Goal: Information Seeking & Learning: Learn about a topic

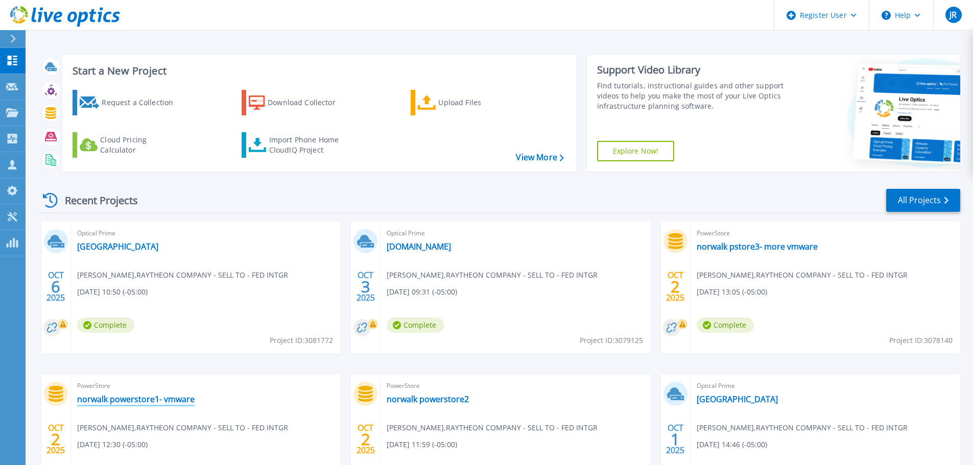
click at [167, 402] on link "norwalk powerstore1- vmware" at bounding box center [136, 399] width 118 height 10
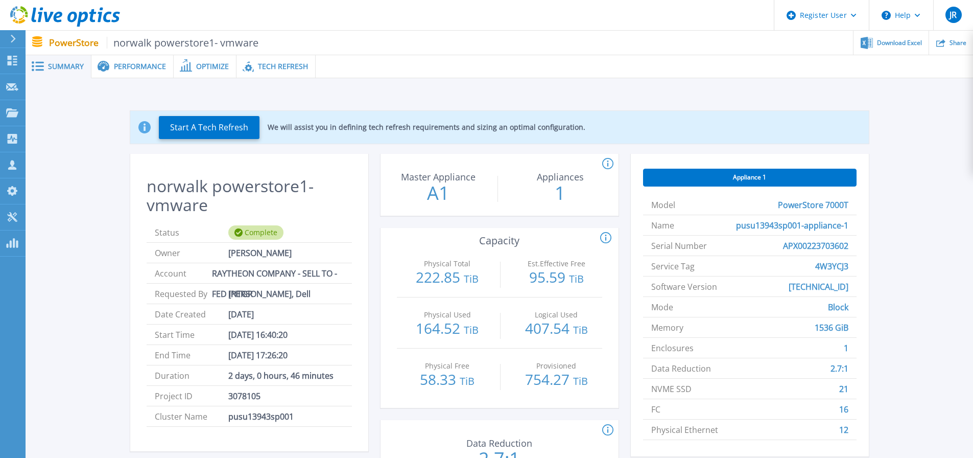
click at [280, 60] on div "Tech Refresh" at bounding box center [276, 66] width 79 height 23
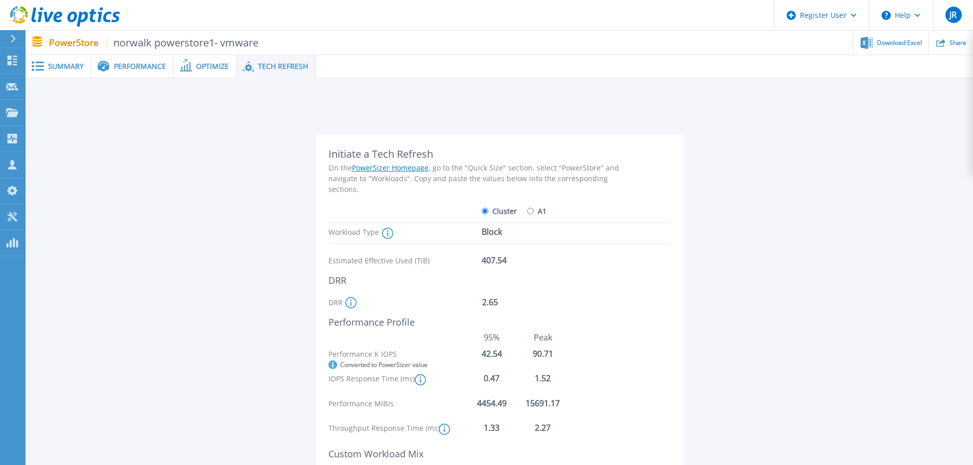
click at [76, 68] on span "Summary" at bounding box center [66, 66] width 36 height 7
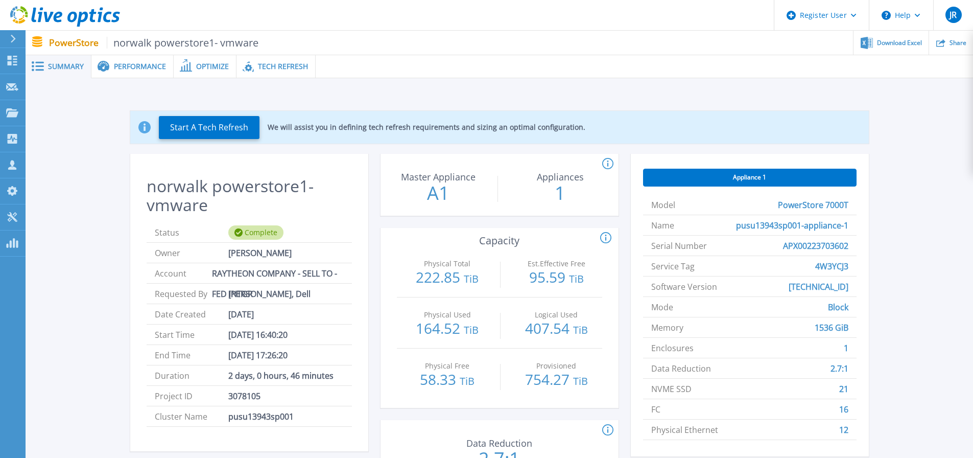
click at [266, 65] on span "Tech Refresh" at bounding box center [283, 66] width 50 height 7
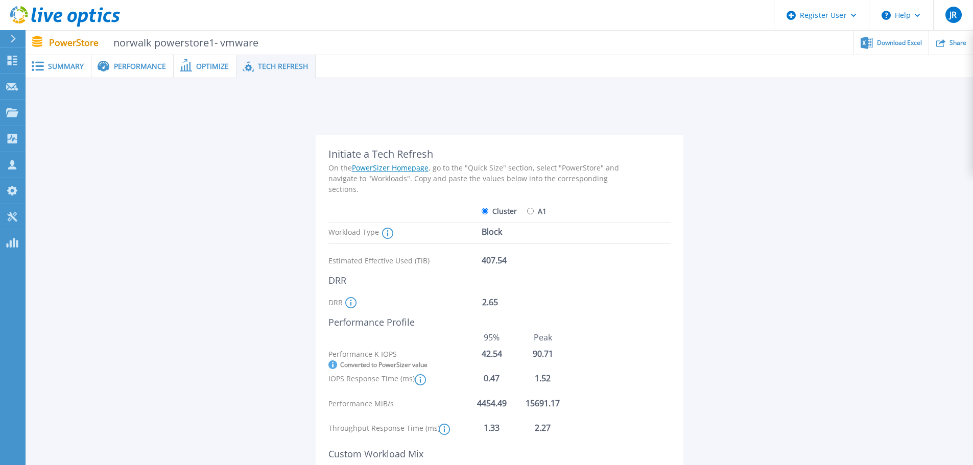
click at [352, 305] on icon at bounding box center [350, 302] width 11 height 11
click at [372, 331] on div "Initiate a Tech Refresh On the PowerSizer Homepage , go to the "Quick Size" sec…" at bounding box center [479, 369] width 301 height 443
click at [388, 317] on div "Performance Profile" at bounding box center [479, 322] width 301 height 11
click at [271, 332] on div "Initiate a Tech Refresh On the PowerSizer Homepage , go to the "Quick Size" sec…" at bounding box center [499, 365] width 917 height 493
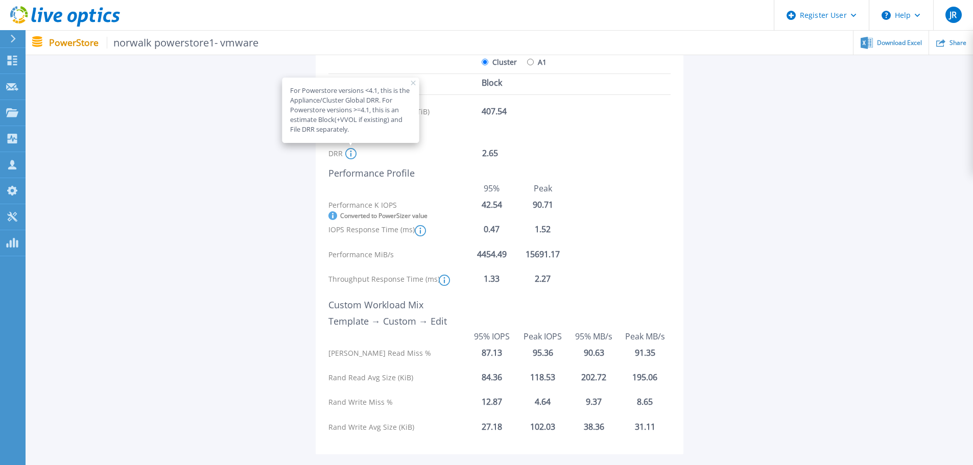
scroll to position [153, 0]
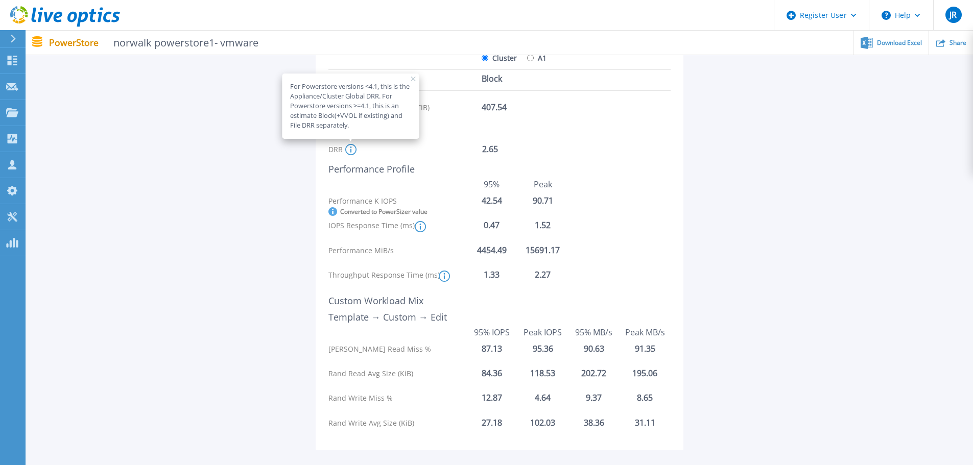
click at [769, 331] on div "Initiate a Tech Refresh On the PowerSizer Homepage , go to the "Quick Size" sec…" at bounding box center [499, 212] width 917 height 493
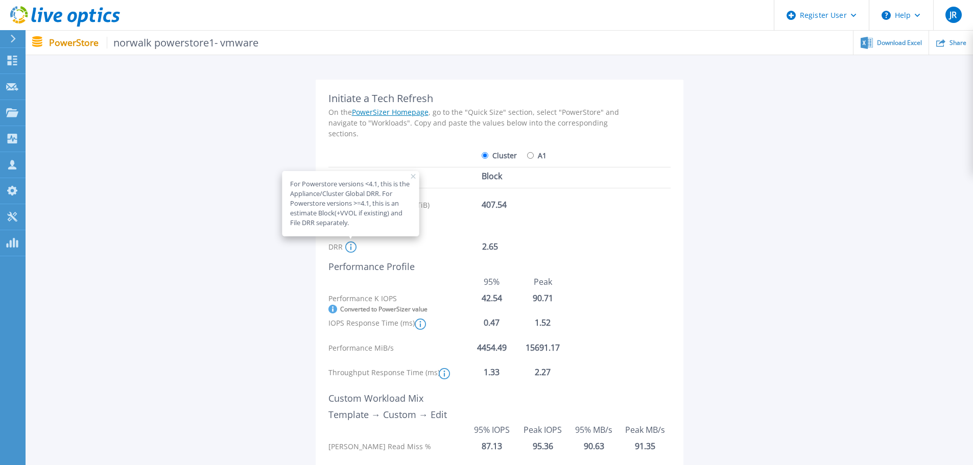
scroll to position [51, 0]
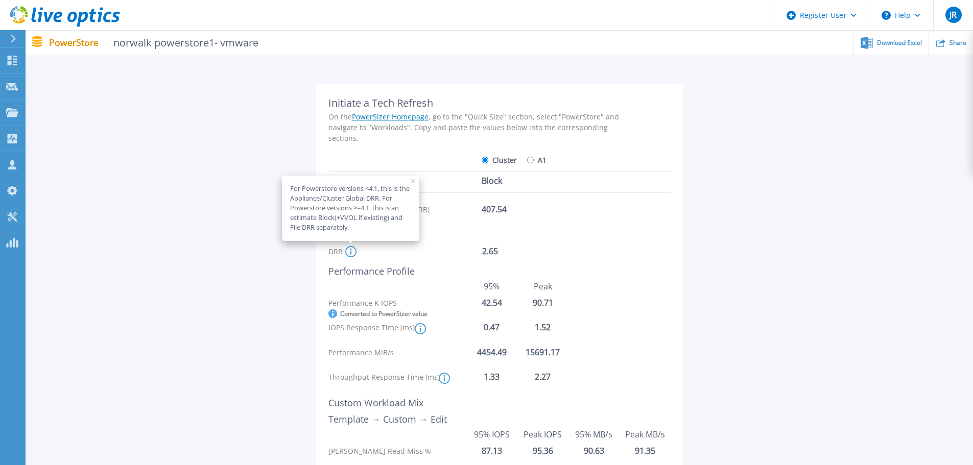
click at [411, 182] on icon at bounding box center [413, 181] width 5 height 5
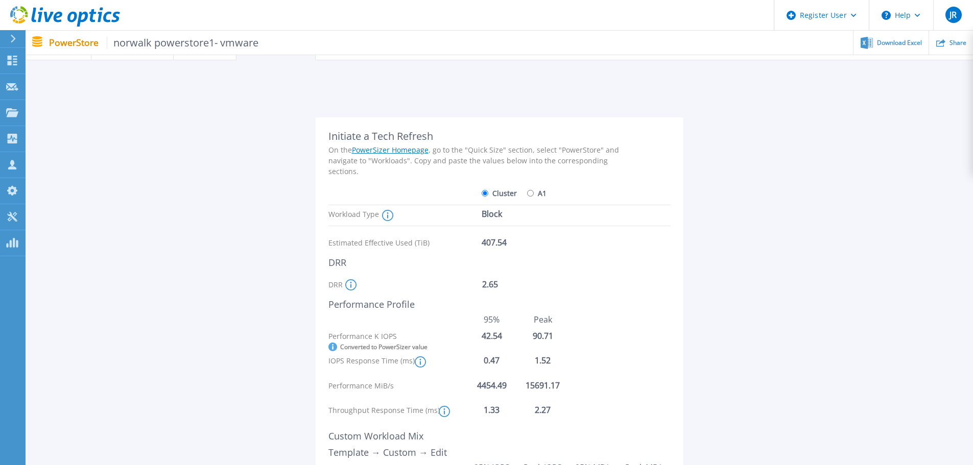
scroll to position [0, 0]
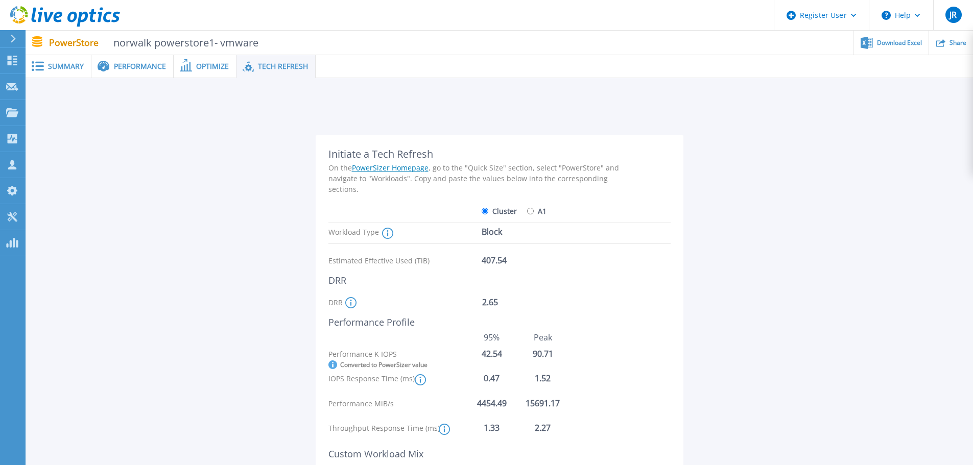
click at [149, 70] on span "Performance" at bounding box center [140, 66] width 52 height 7
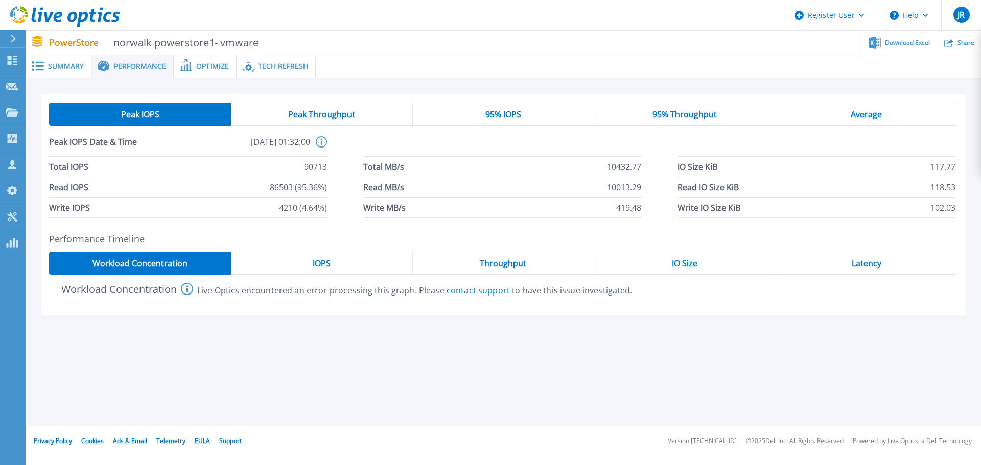
click at [363, 258] on div "IOPS" at bounding box center [321, 263] width 181 height 23
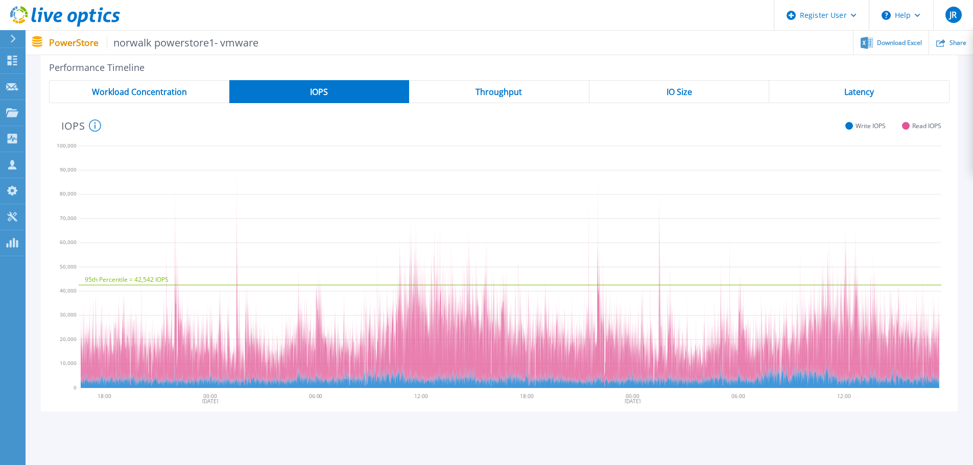
scroll to position [153, 0]
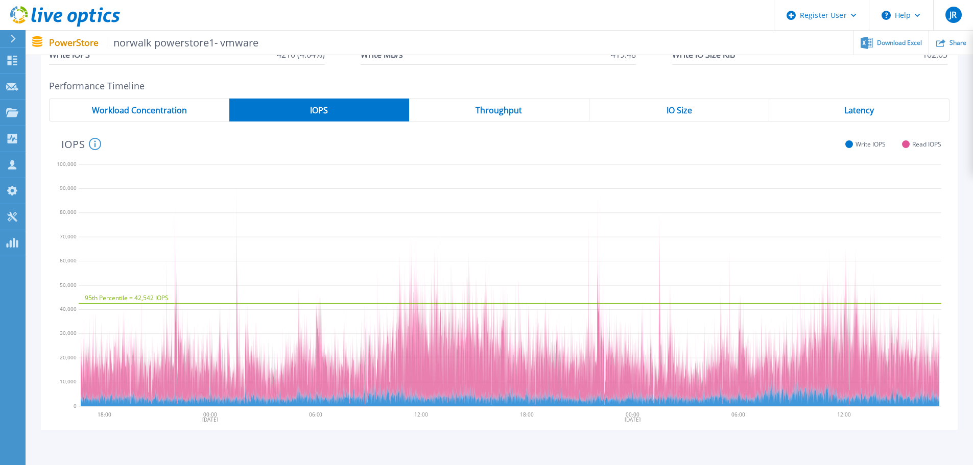
click at [699, 110] on div "IO Size" at bounding box center [680, 110] width 180 height 23
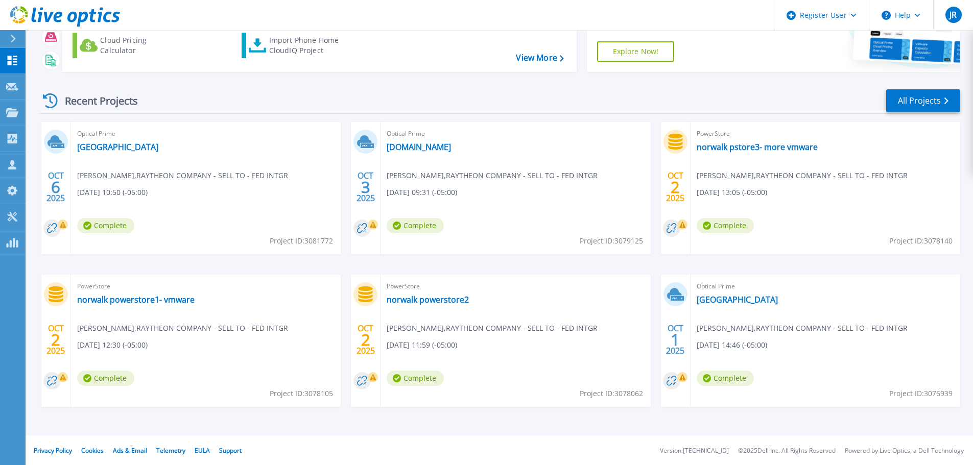
scroll to position [101, 0]
click at [446, 300] on link "norwalk powerstore2" at bounding box center [428, 299] width 82 height 10
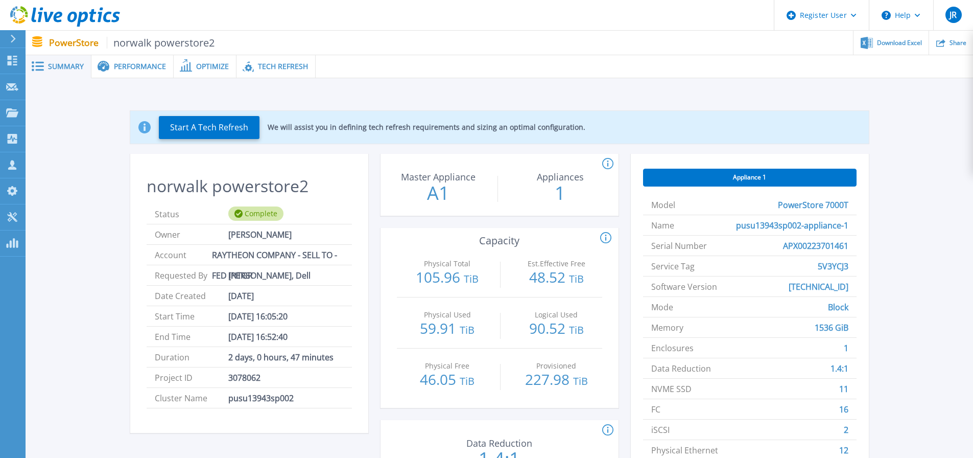
click at [279, 63] on span "Tech Refresh" at bounding box center [283, 66] width 50 height 7
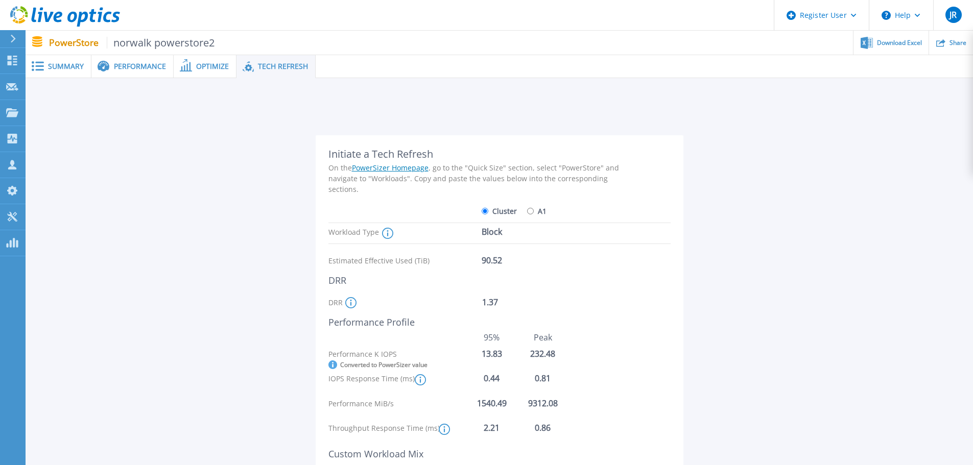
click at [130, 71] on div "Performance" at bounding box center [132, 66] width 82 height 23
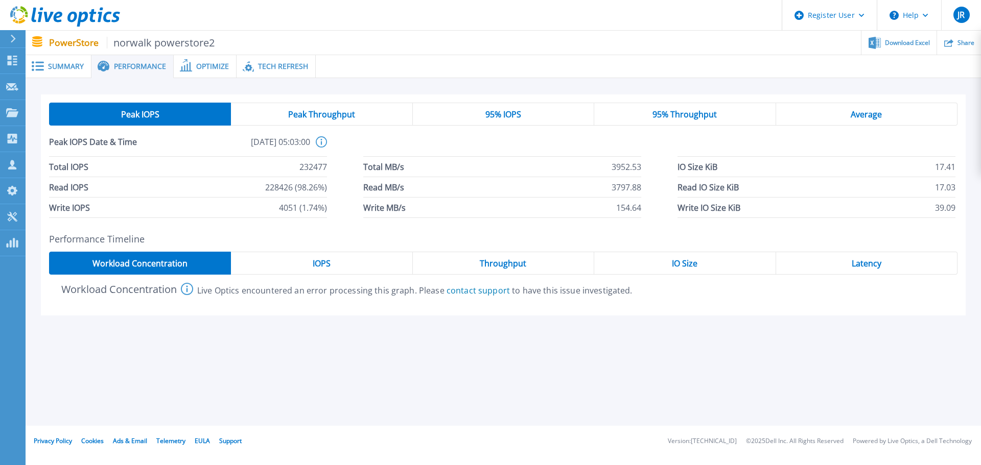
click at [312, 263] on div "IOPS" at bounding box center [321, 263] width 181 height 23
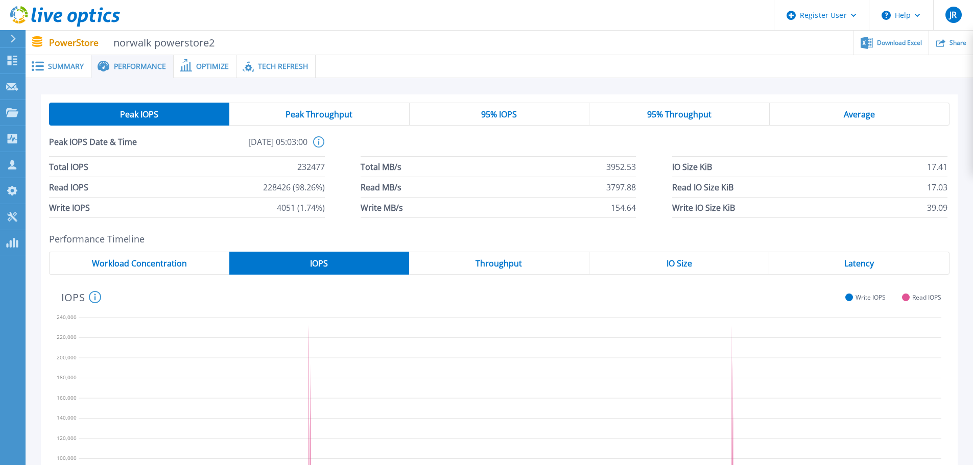
click at [534, 112] on div "95% IOPS" at bounding box center [500, 114] width 180 height 23
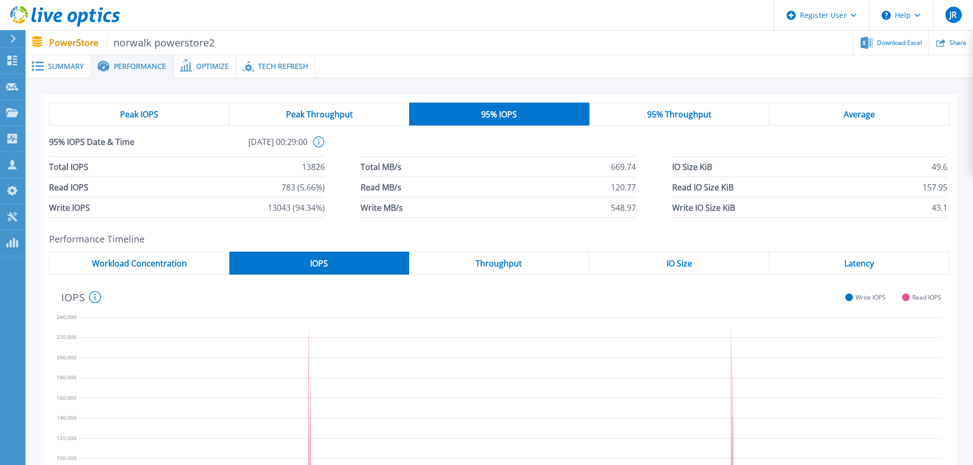
click at [184, 117] on div "Peak IOPS" at bounding box center [139, 114] width 180 height 23
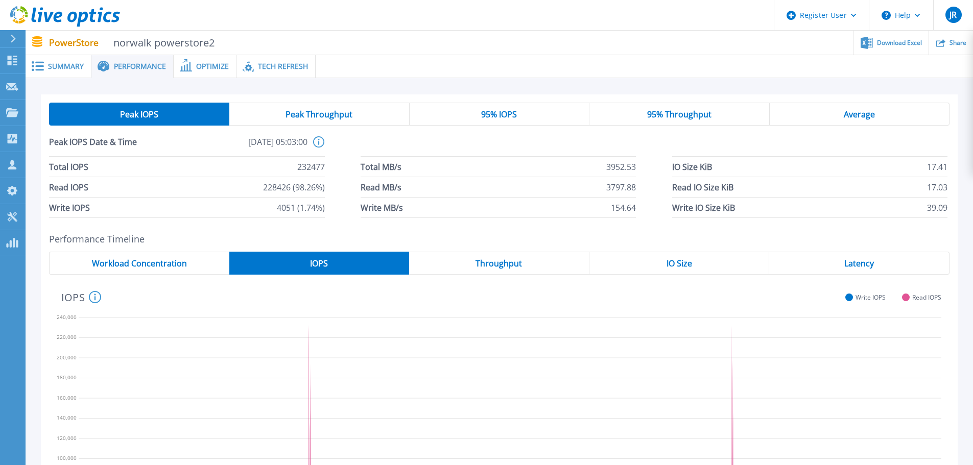
click at [500, 111] on span "95% IOPS" at bounding box center [499, 114] width 36 height 8
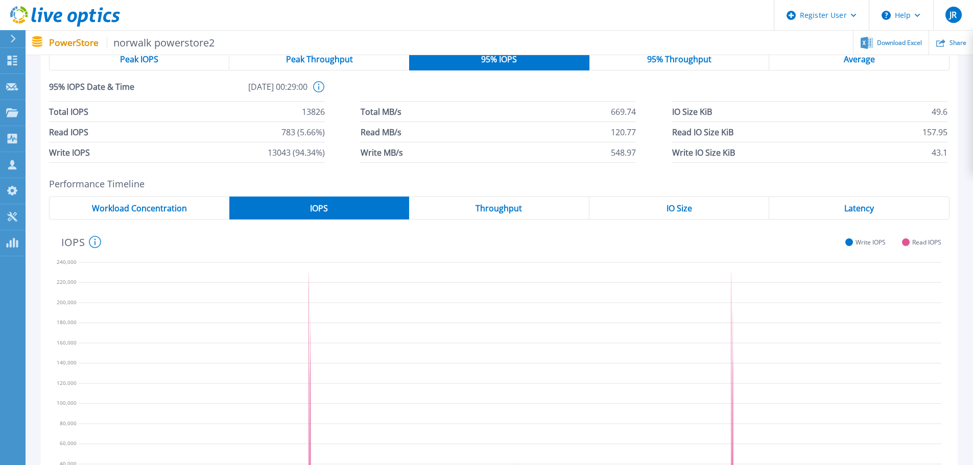
scroll to position [51, 0]
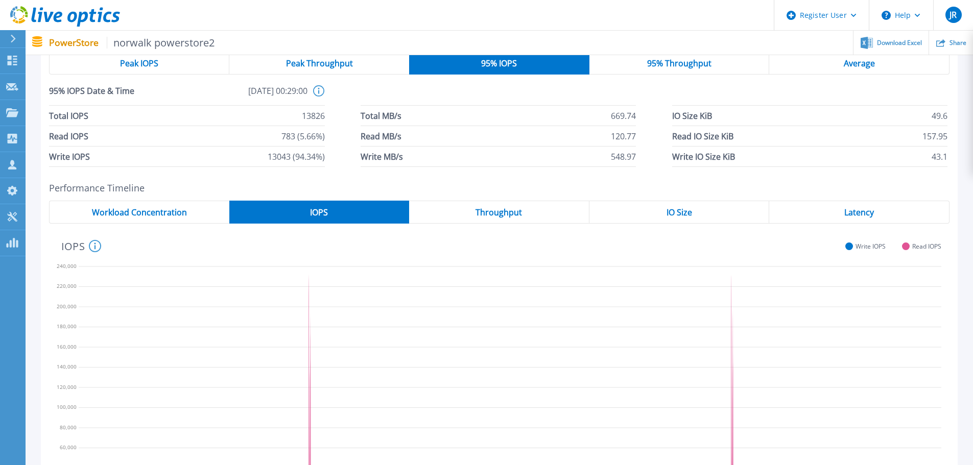
click at [713, 209] on div "IO Size" at bounding box center [680, 212] width 180 height 23
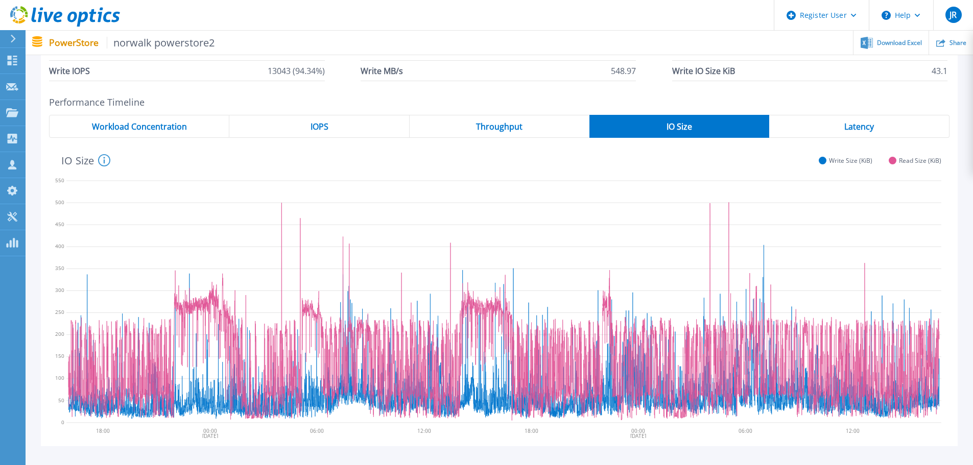
scroll to position [153, 0]
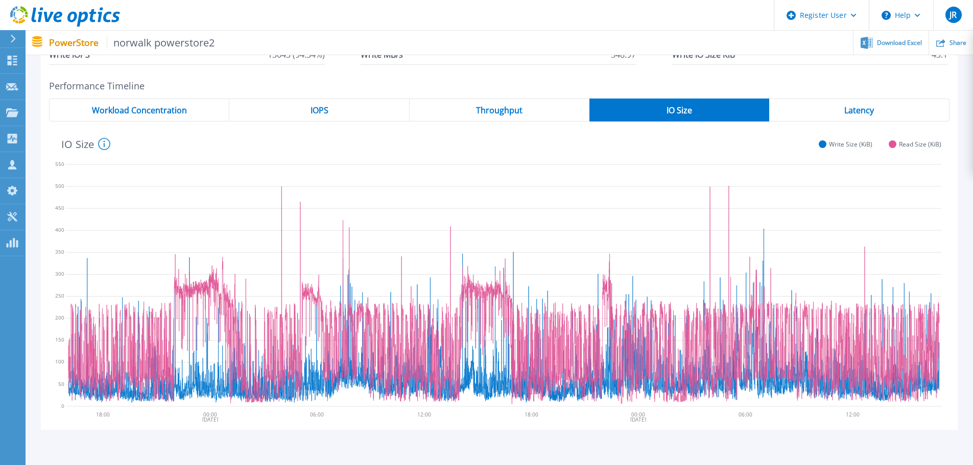
click at [865, 112] on span "Latency" at bounding box center [860, 110] width 30 height 8
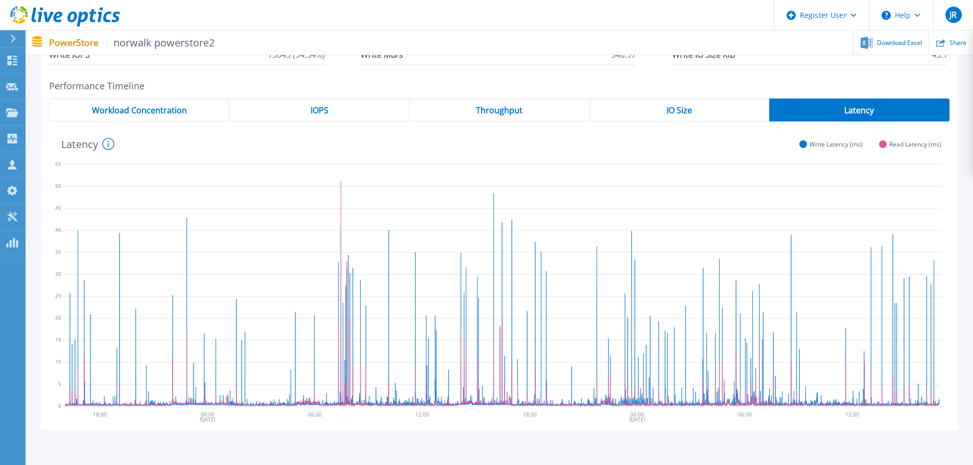
click at [698, 110] on div "IO Size" at bounding box center [680, 110] width 180 height 23
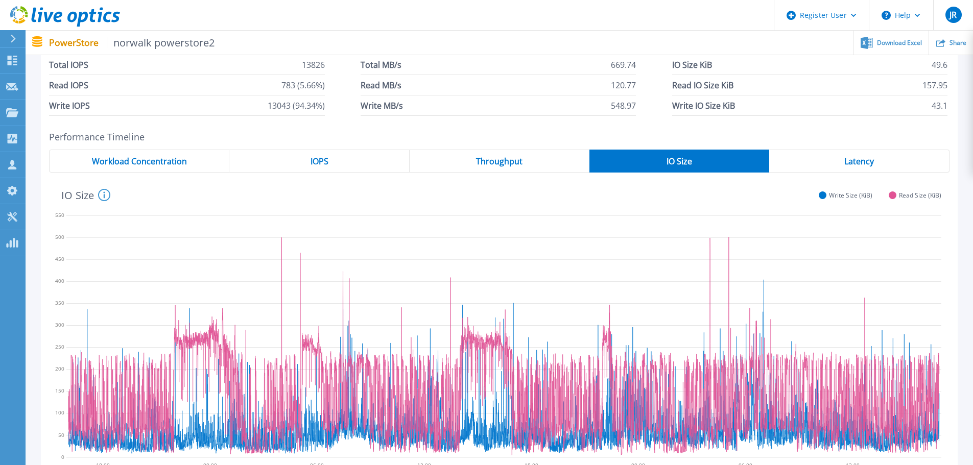
scroll to position [0, 0]
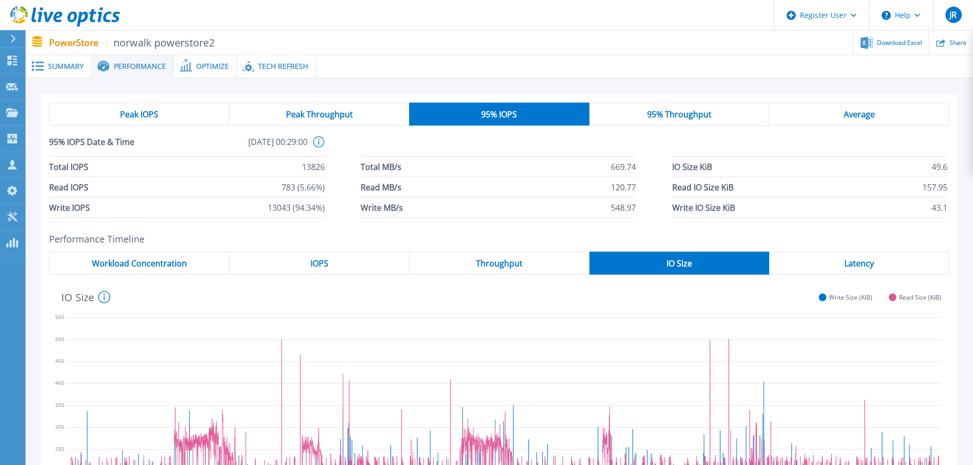
click at [838, 109] on div "Average" at bounding box center [860, 114] width 180 height 23
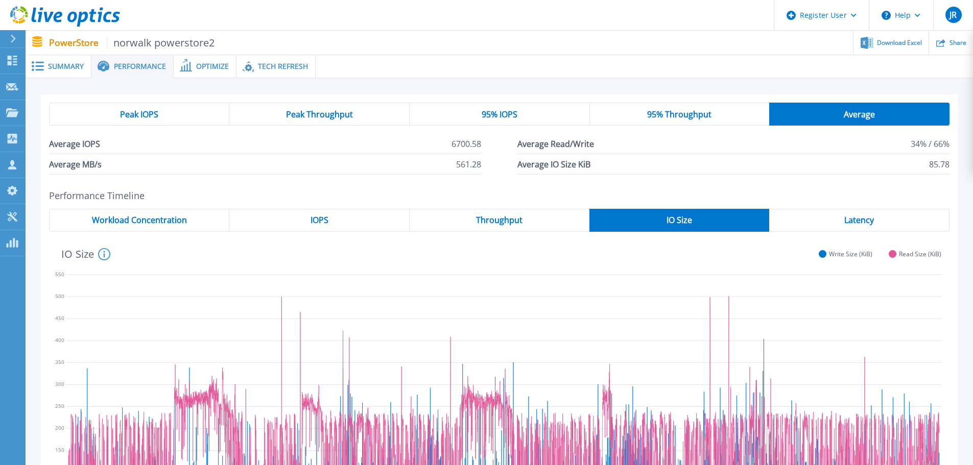
click at [724, 114] on div "95% Throughput" at bounding box center [680, 114] width 180 height 23
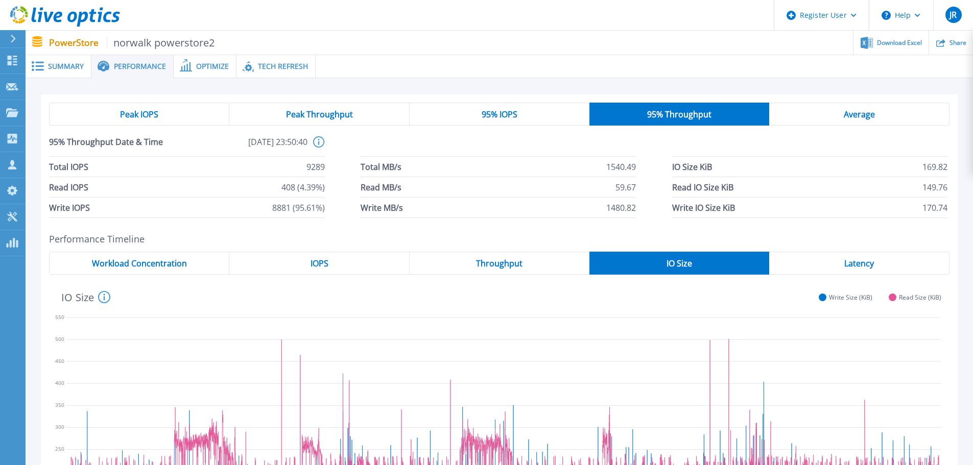
click at [845, 115] on span "Average" at bounding box center [859, 114] width 31 height 8
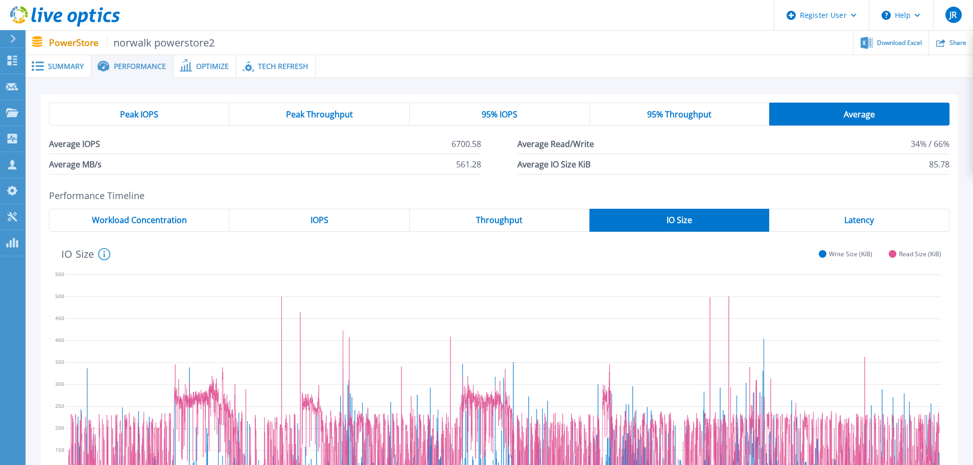
click at [698, 122] on div "95% Throughput" at bounding box center [680, 114] width 180 height 23
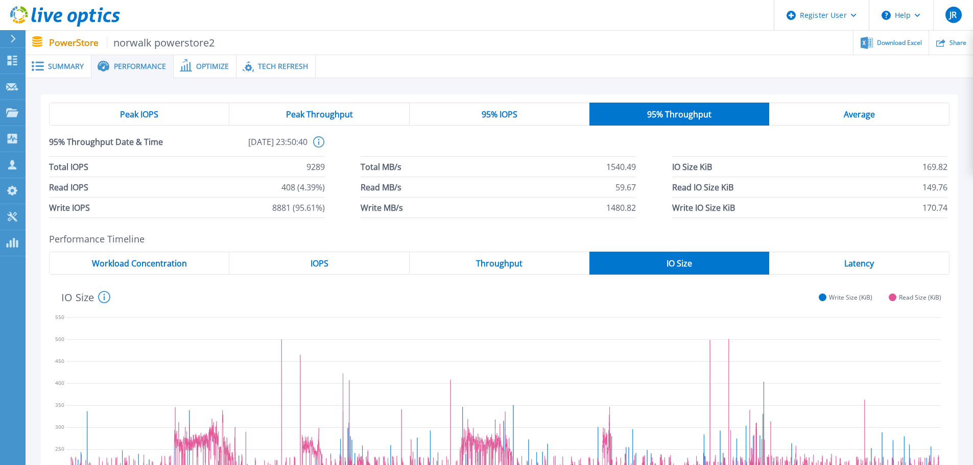
click at [339, 114] on span "Peak Throughput" at bounding box center [319, 114] width 67 height 8
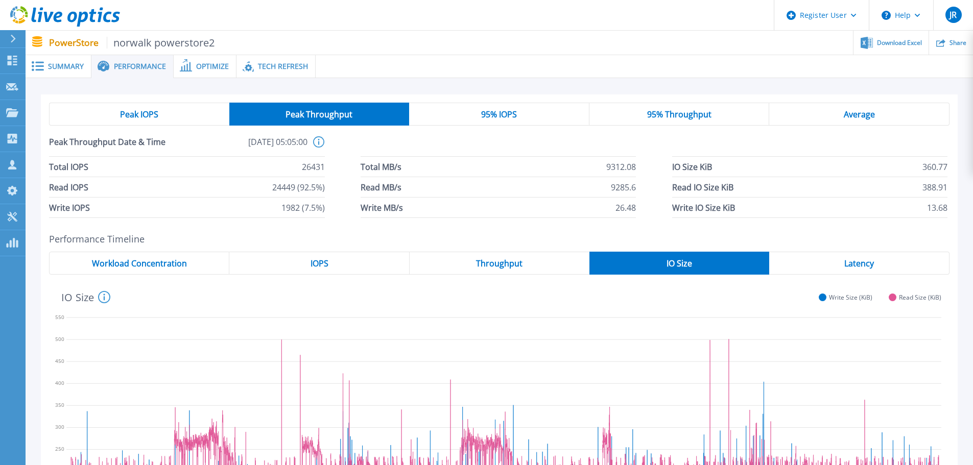
click at [696, 113] on span "95% Throughput" at bounding box center [679, 114] width 64 height 8
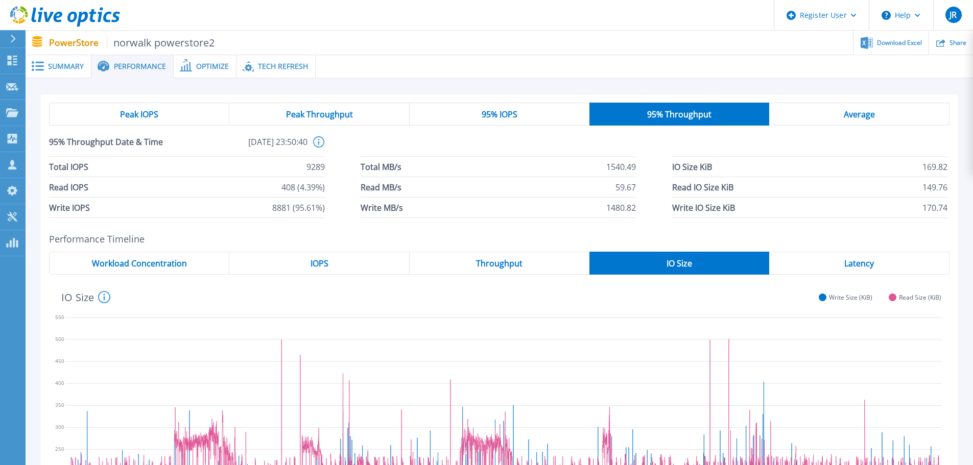
click at [524, 117] on div "95% IOPS" at bounding box center [500, 114] width 180 height 23
